Goal: Information Seeking & Learning: Learn about a topic

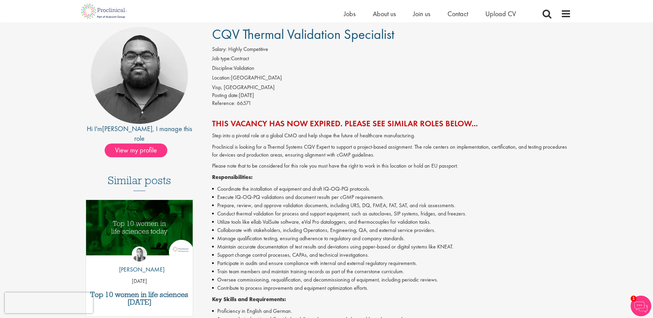
scroll to position [34, 0]
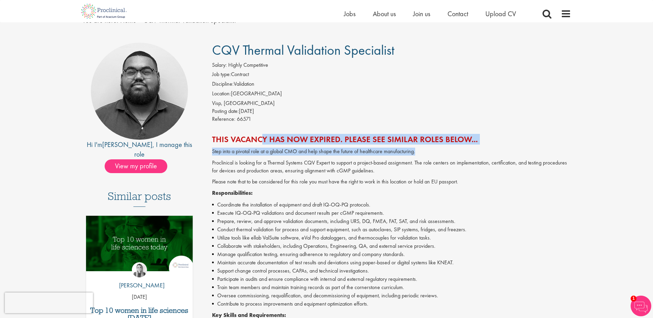
drag, startPoint x: 256, startPoint y: 139, endPoint x: 509, endPoint y: 149, distance: 253.7
click at [509, 149] on div "This vacancy has now expired. Please see similar roles below... Step into a piv…" at bounding box center [391, 315] width 359 height 361
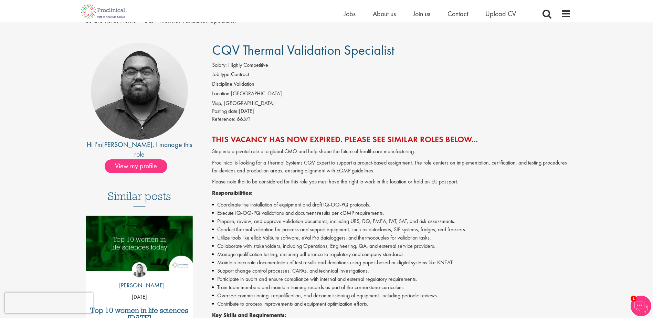
drag, startPoint x: 509, startPoint y: 149, endPoint x: 507, endPoint y: 176, distance: 27.0
click at [507, 176] on div "Step into a pivotal role at a global CMO and help shape the future of healthcar…" at bounding box center [391, 322] width 359 height 348
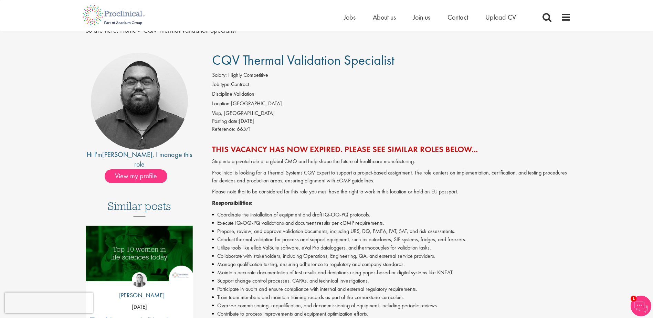
scroll to position [0, 0]
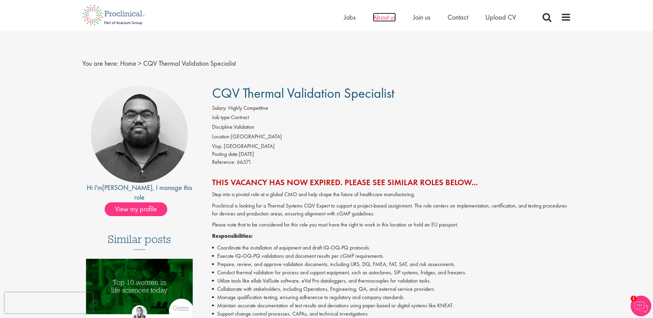
click at [385, 18] on span "About us" at bounding box center [384, 17] width 23 height 9
